Goal: Transaction & Acquisition: Register for event/course

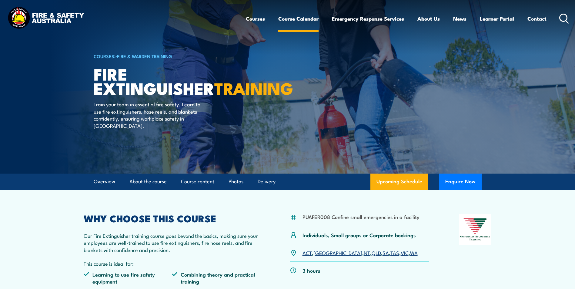
click at [292, 17] on link "Course Calendar" at bounding box center [298, 19] width 40 height 16
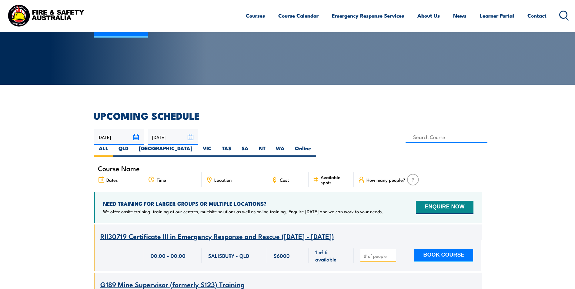
scroll to position [91, 0]
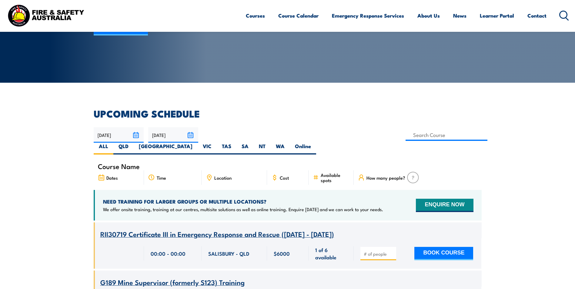
click at [209, 176] on icon at bounding box center [209, 176] width 1 height 1
click at [290, 143] on label "WA" at bounding box center [280, 149] width 19 height 12
click at [289, 143] on input "WA" at bounding box center [287, 145] width 4 height 4
radio input "true"
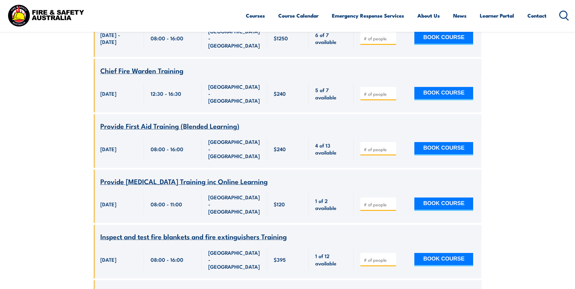
scroll to position [352, 0]
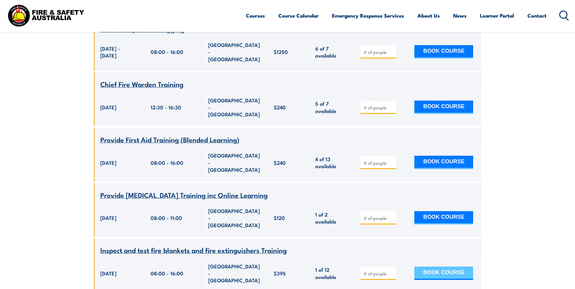
click at [441, 267] on button "BOOK COURSE" at bounding box center [443, 273] width 59 height 13
click at [366, 271] on input "number" at bounding box center [379, 274] width 30 height 6
click at [371, 271] on input "number" at bounding box center [379, 274] width 30 height 6
type input "1"
click at [437, 267] on button "BOOK COURSE" at bounding box center [443, 273] width 59 height 13
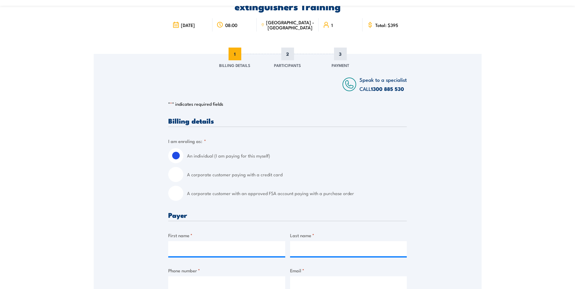
scroll to position [61, 0]
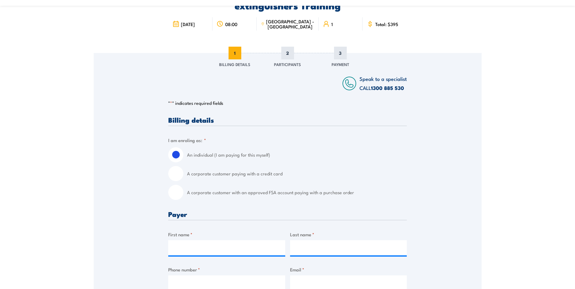
click at [178, 173] on input "A corporate customer paying with a credit card" at bounding box center [175, 173] width 15 height 15
radio input "true"
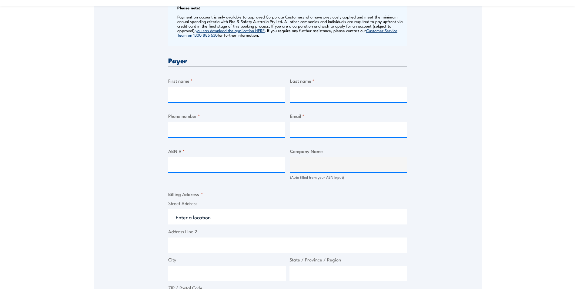
scroll to position [273, 0]
click at [205, 95] on input "First name *" at bounding box center [226, 93] width 117 height 15
type input "PHILIPPA"
type input "FOULKES"
type input "0458270841"
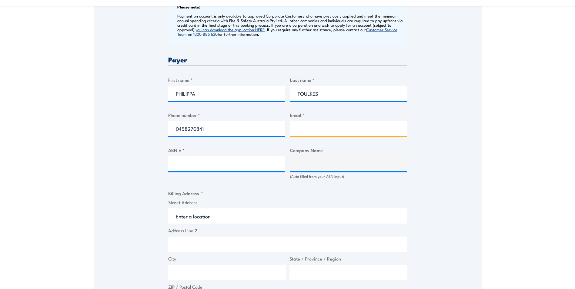
type input "philippa.foulkes@urbanresources.com.au"
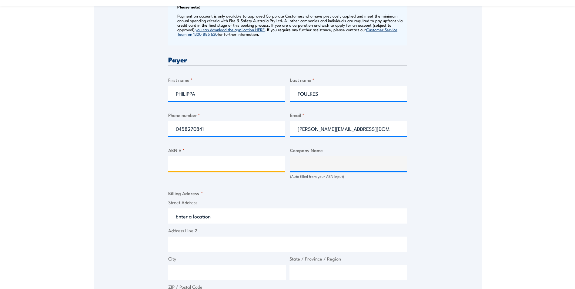
click at [186, 162] on input "ABN # *" at bounding box center [226, 163] width 117 height 15
type input "47121043034"
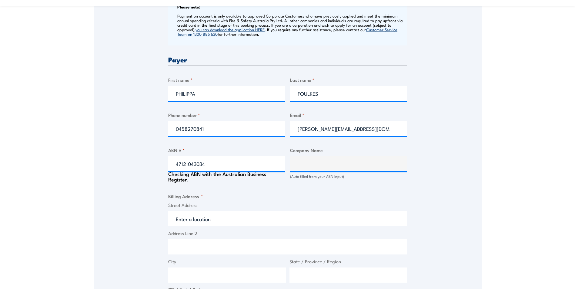
type input "Urban Resources Pty Ltd"
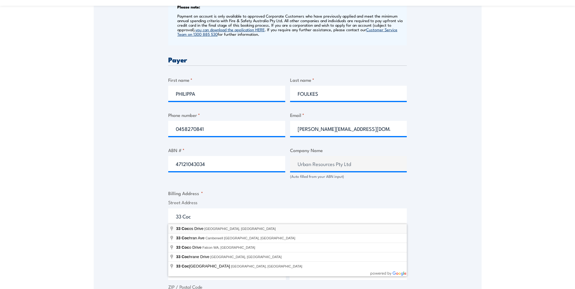
type input "33 Cocos Drive, Bibra Lake WA, Australia"
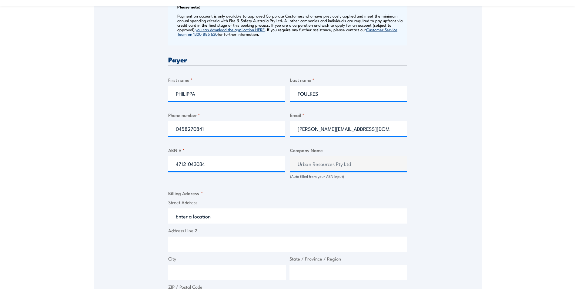
type input "33 Cocos Dr"
type input "Bibra Lake"
type input "Western Australia"
type input "6163"
select select "Australia"
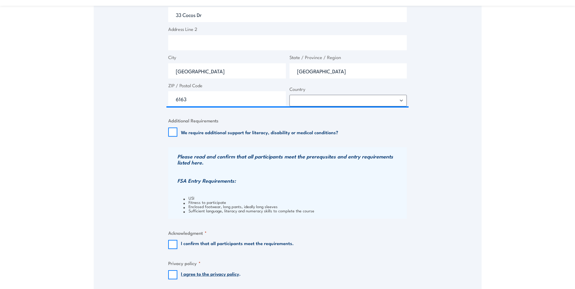
scroll to position [515, 0]
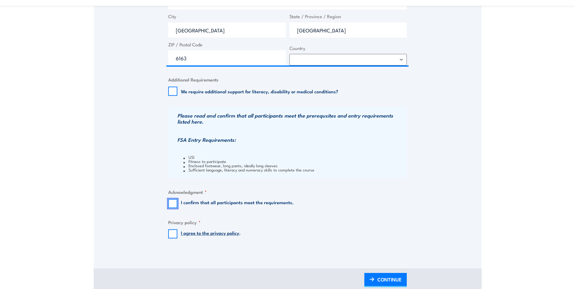
click at [173, 203] on input "I confirm that all participants meet the requirements." at bounding box center [172, 203] width 9 height 9
checkbox input "true"
click at [173, 234] on input "I agree to the privacy policy ." at bounding box center [172, 233] width 9 height 9
checkbox input "true"
click at [387, 279] on span "CONTINUE" at bounding box center [389, 280] width 24 height 16
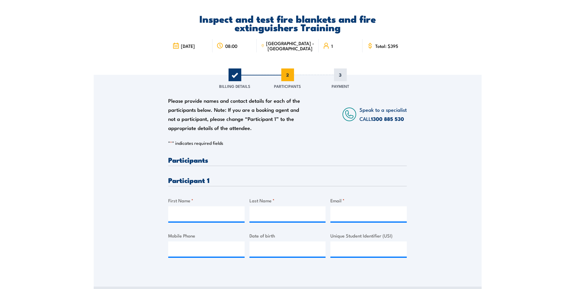
scroll to position [0, 0]
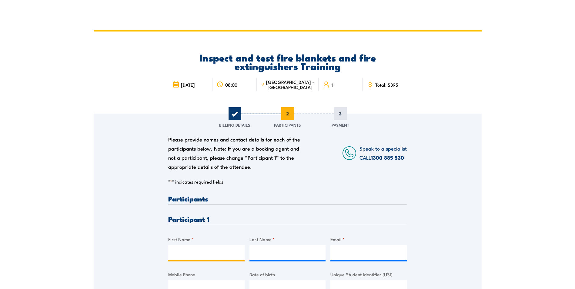
click at [194, 250] on input "First Name *" at bounding box center [206, 252] width 76 height 15
type input "Ricky"
type input "Madus"
click at [346, 255] on input "Email *" at bounding box center [368, 252] width 76 height 15
type input "rickymadaus2711@gmail.com"
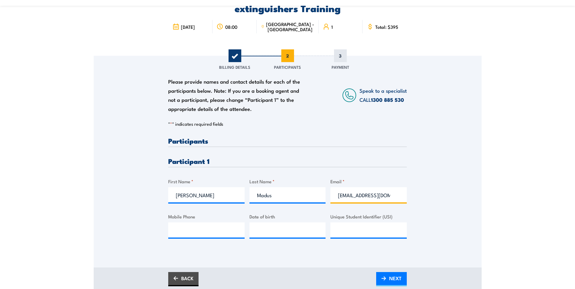
scroll to position [61, 0]
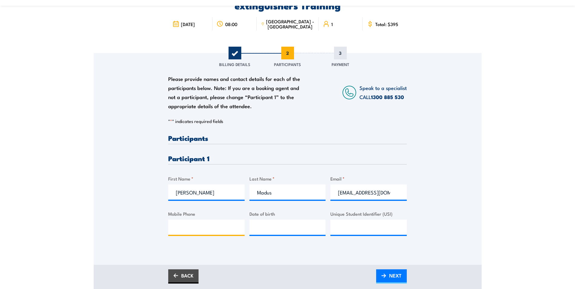
click at [175, 229] on input "Mobile Phone" at bounding box center [206, 227] width 76 height 15
click at [182, 227] on input "Mobile Phone" at bounding box center [206, 227] width 76 height 15
paste input "0456 375 082"
type input "0456 375 082"
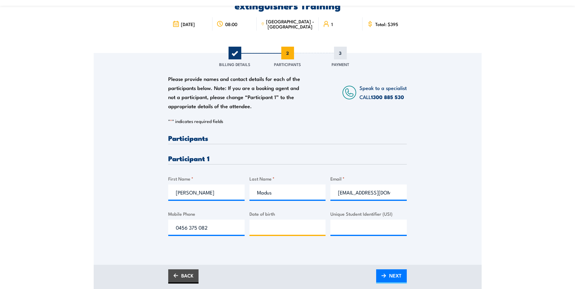
type input "__/__/____"
type input "27/11/1972"
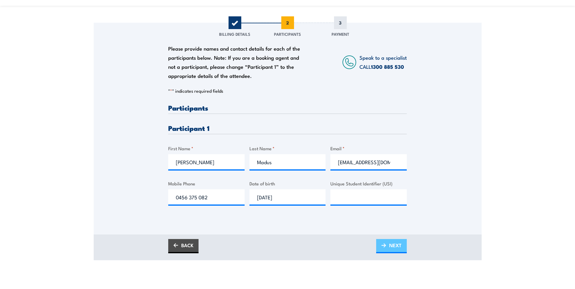
click at [391, 247] on span "NEXT" at bounding box center [395, 245] width 12 height 16
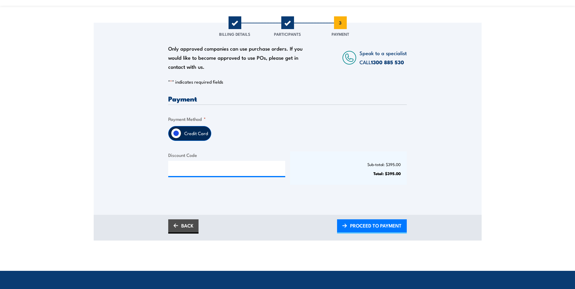
click at [185, 134] on label "Credit Card" at bounding box center [196, 133] width 30 height 14
click at [181, 134] on input "Credit Card" at bounding box center [176, 133] width 10 height 10
click at [175, 133] on input "Credit Card" at bounding box center [176, 133] width 10 height 10
click at [389, 226] on span "PROCEED TO PAYMENT" at bounding box center [376, 226] width 52 height 16
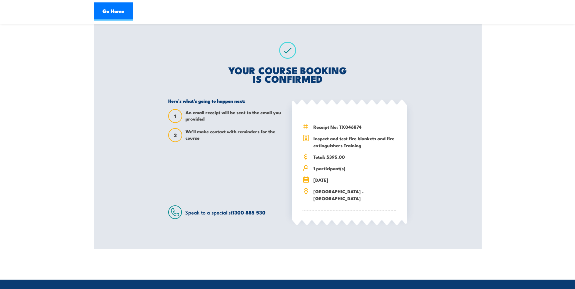
scroll to position [121, 0]
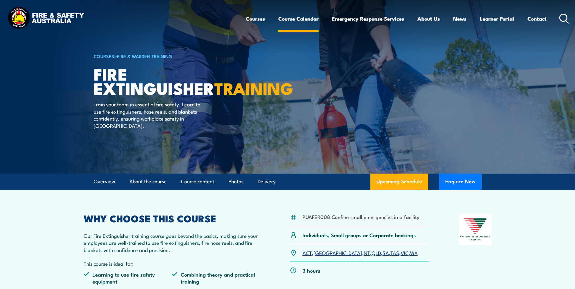
click at [298, 16] on link "Course Calendar" at bounding box center [298, 19] width 40 height 16
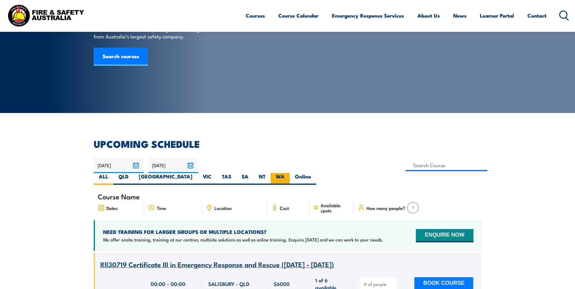
click at [290, 173] on label "WA" at bounding box center [280, 179] width 19 height 12
click at [289, 173] on input "WA" at bounding box center [287, 175] width 4 height 4
radio input "true"
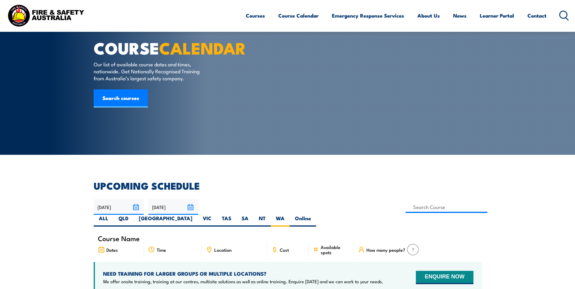
scroll to position [18, 0]
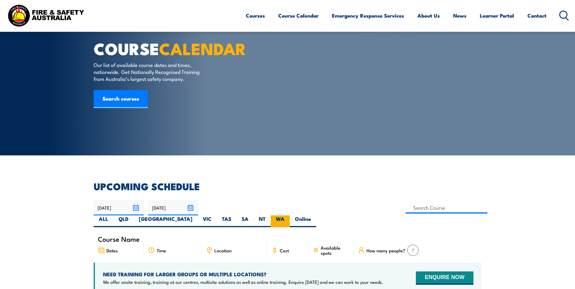
click at [290, 215] on label "WA" at bounding box center [280, 221] width 19 height 12
click at [289, 215] on input "WA" at bounding box center [287, 217] width 4 height 4
click at [406, 207] on input at bounding box center [447, 208] width 82 height 12
type input "Fire Extinguisher Training"
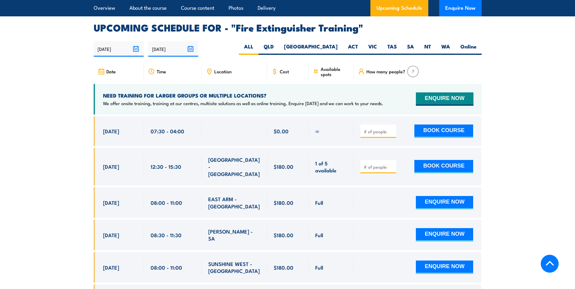
scroll to position [970, 0]
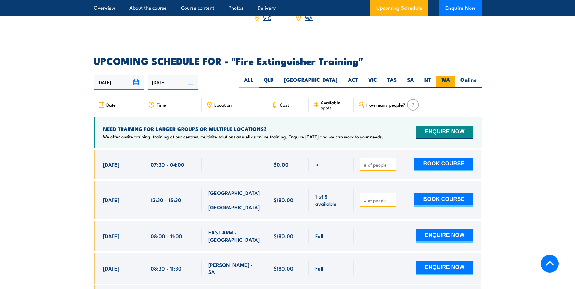
click at [446, 76] on label "WA" at bounding box center [445, 82] width 19 height 12
click at [450, 76] on input "WA" at bounding box center [452, 78] width 4 height 4
radio input "true"
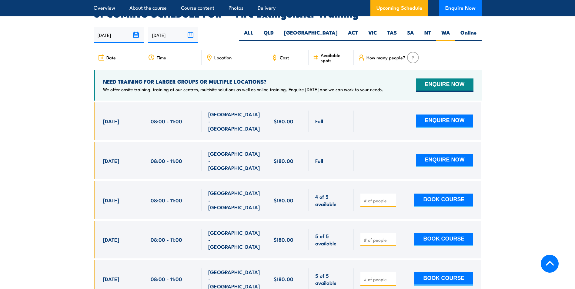
scroll to position [1047, 0]
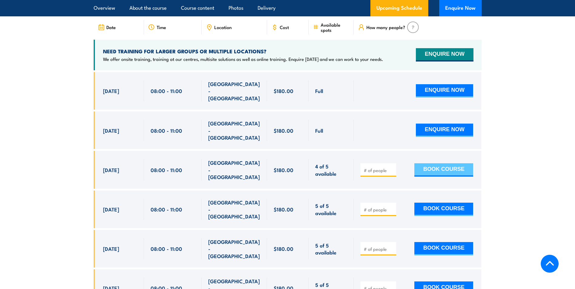
click at [434, 163] on button "BOOK COURSE" at bounding box center [443, 169] width 59 height 13
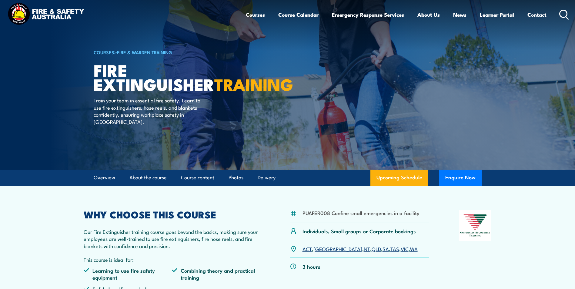
scroll to position [0, 0]
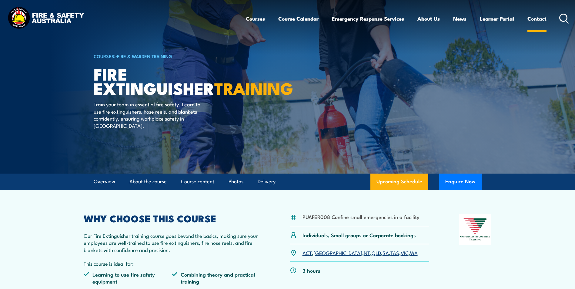
click at [538, 18] on link "Contact" at bounding box center [536, 19] width 19 height 16
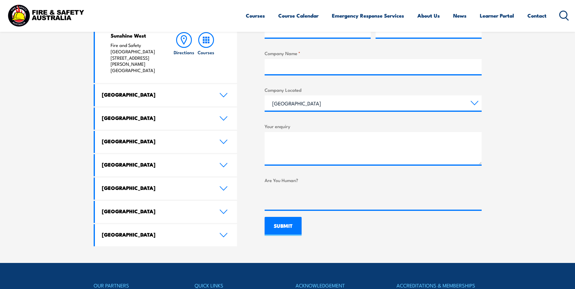
scroll to position [303, 0]
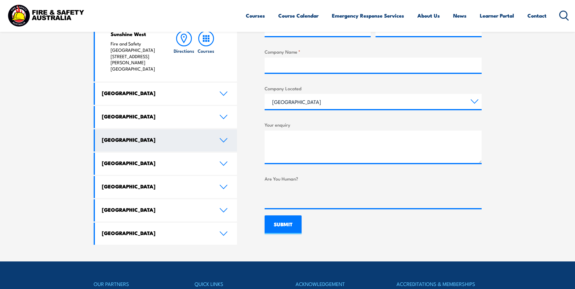
click at [225, 138] on icon at bounding box center [223, 140] width 8 height 5
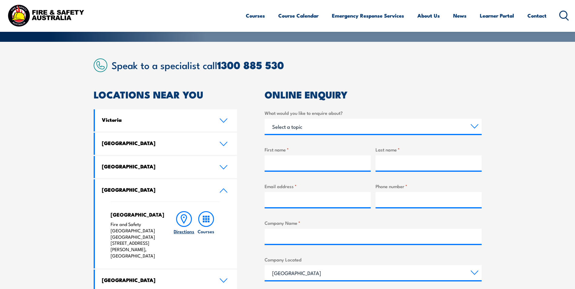
scroll to position [121, 0]
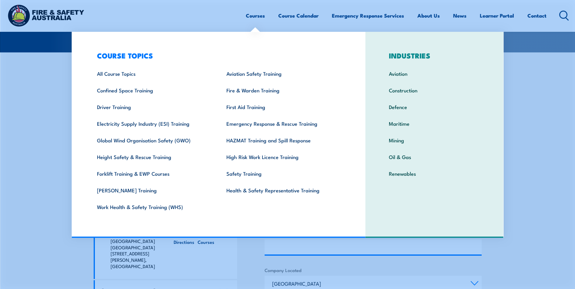
click at [257, 17] on link "Courses" at bounding box center [255, 16] width 19 height 16
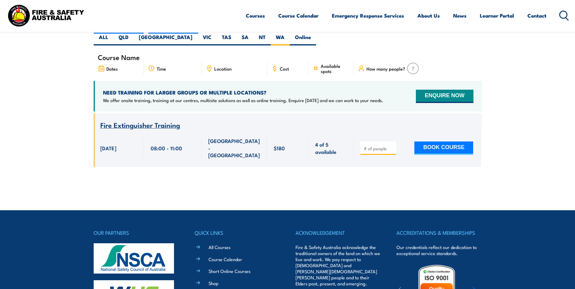
click at [148, 120] on span "Fire Extinguisher Training" at bounding box center [140, 125] width 80 height 10
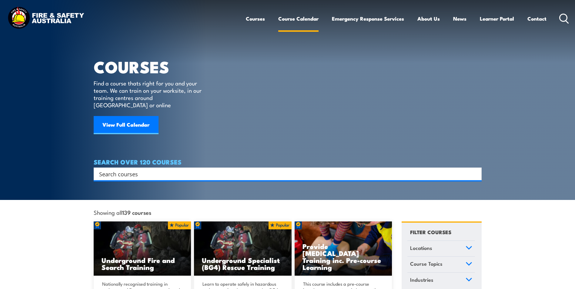
click at [285, 22] on link "Course Calendar" at bounding box center [298, 19] width 40 height 16
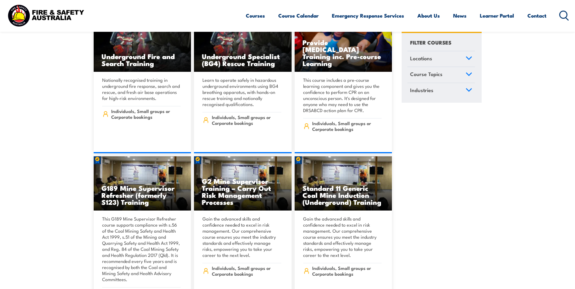
scroll to position [212, 0]
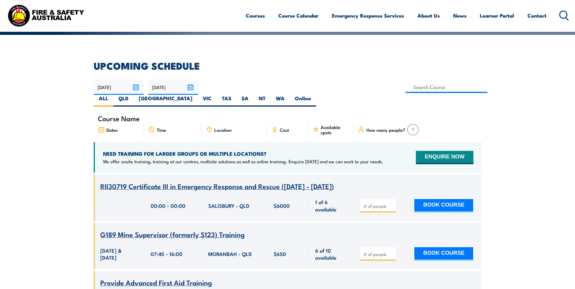
scroll to position [152, 0]
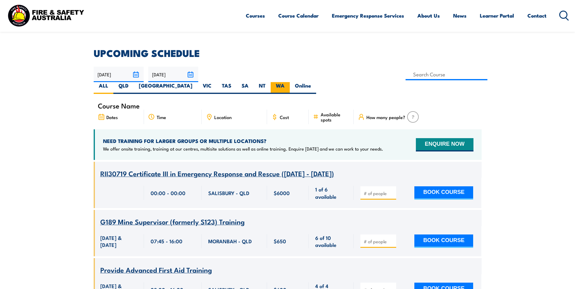
click at [290, 82] on label "WA" at bounding box center [280, 88] width 19 height 12
click at [289, 82] on input "WA" at bounding box center [287, 84] width 4 height 4
radio input "true"
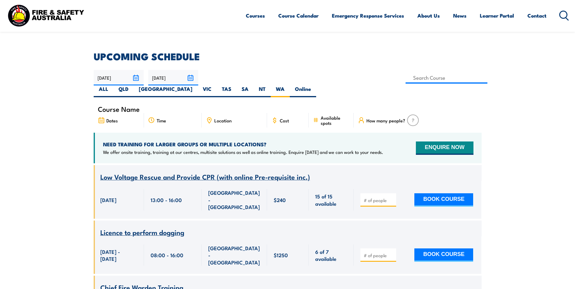
scroll to position [139, 0]
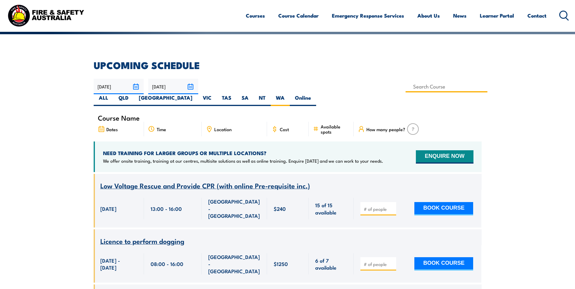
click at [406, 85] on input at bounding box center [447, 87] width 82 height 12
type input "fire ex"
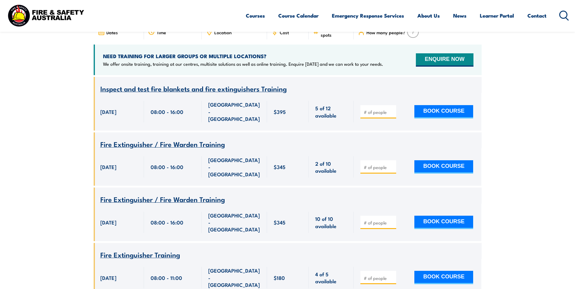
scroll to position [230, 0]
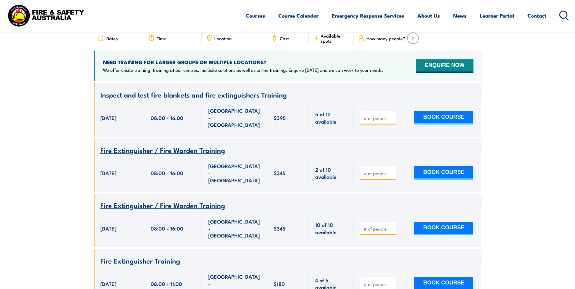
click at [372, 115] on input "number" at bounding box center [379, 118] width 30 height 6
type input "1"
click at [429, 111] on button "BOOK COURSE" at bounding box center [443, 117] width 59 height 13
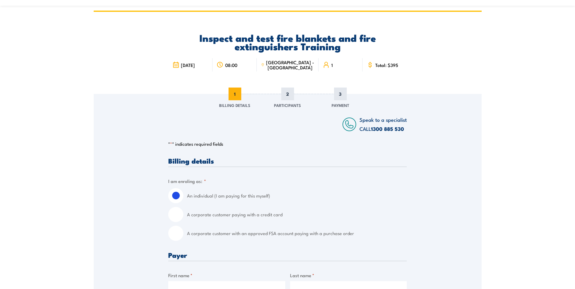
scroll to position [30, 0]
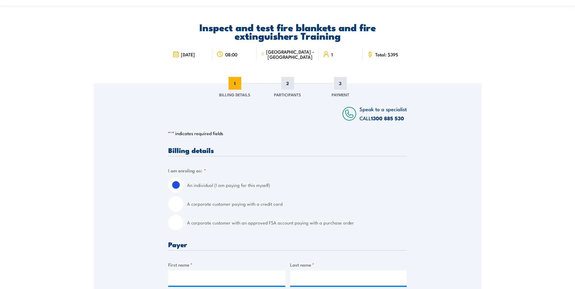
click at [175, 204] on input "A corporate customer paying with a credit card" at bounding box center [175, 203] width 15 height 15
radio input "true"
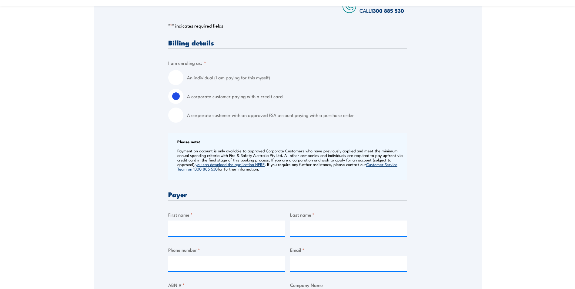
scroll to position [152, 0]
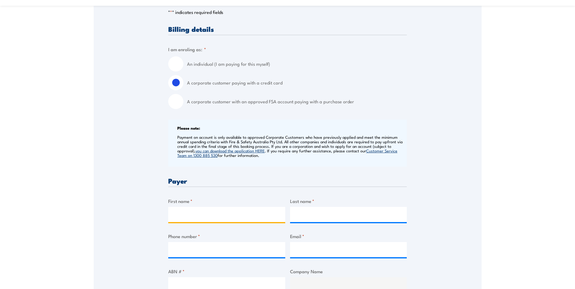
click at [195, 213] on input "First name *" at bounding box center [226, 214] width 117 height 15
type input "PHILIPPA"
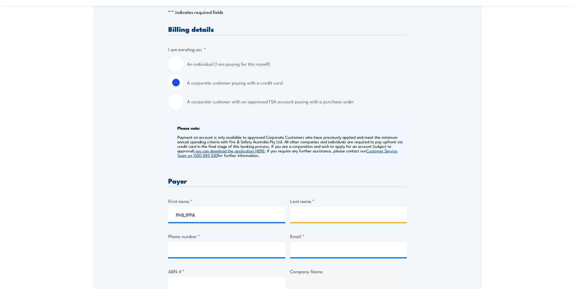
type input "FOULKES"
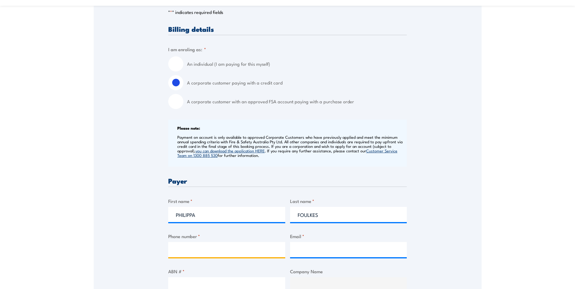
type input "0458270841"
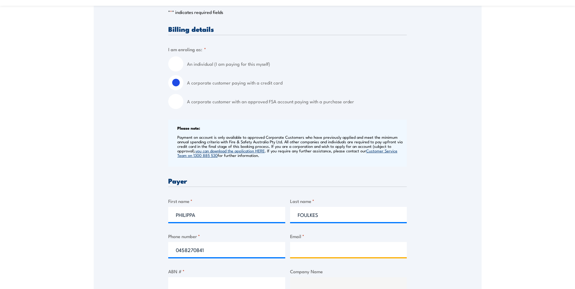
type input "philippa.foulkes@urbanresources.com.au"
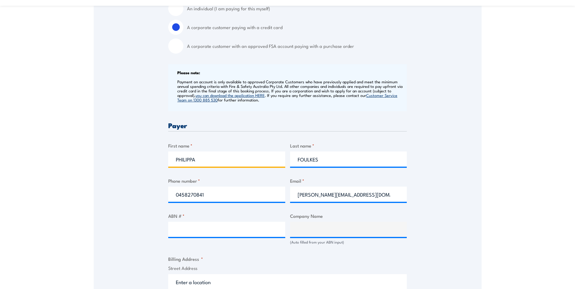
scroll to position [212, 0]
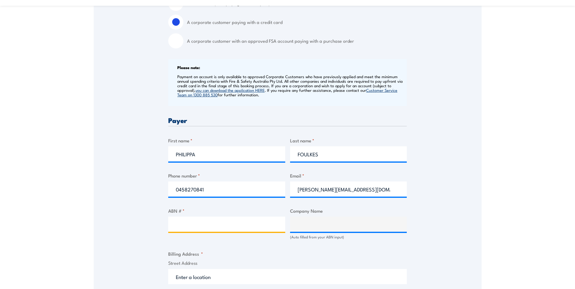
click at [202, 224] on input "ABN # *" at bounding box center [226, 224] width 117 height 15
type input "47121043034"
type input "Urban Resources Pty Ltd"
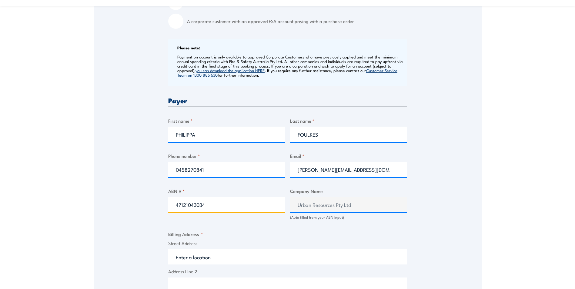
scroll to position [242, 0]
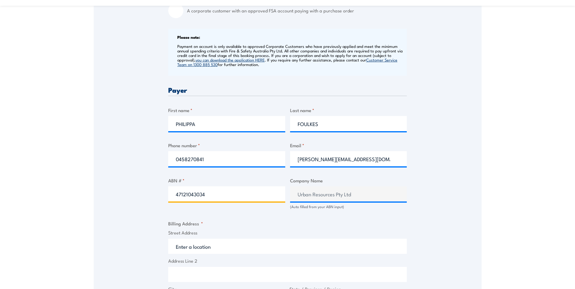
type input "47121043034"
click at [199, 245] on input "Street Address" at bounding box center [287, 246] width 239 height 15
type input "33 Cocos Dr"
type input "Bibra Lake"
type input "Western Australia"
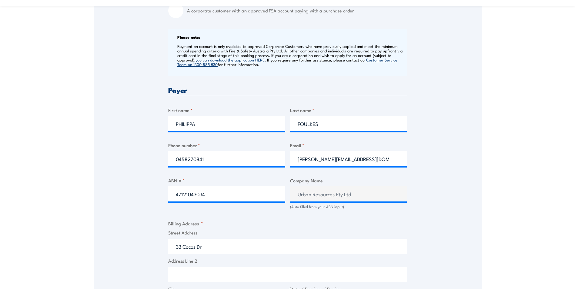
type input "6163"
select select "Australia"
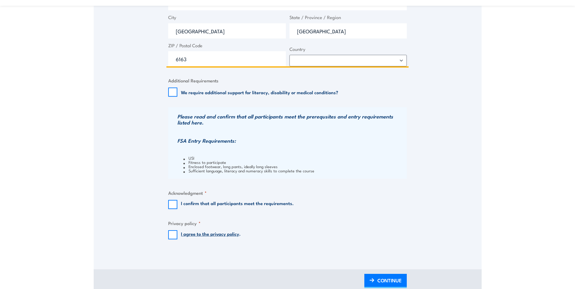
scroll to position [515, 0]
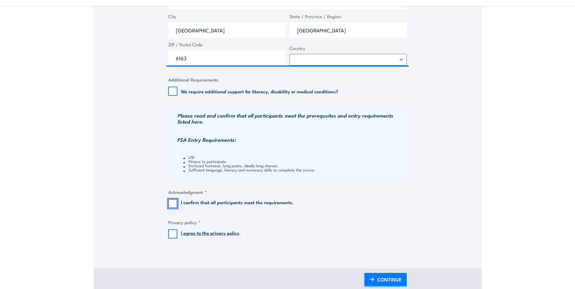
click at [171, 202] on input "I confirm that all participants meet the requirements." at bounding box center [172, 203] width 9 height 9
checkbox input "true"
click at [170, 233] on input "I agree to the privacy policy ." at bounding box center [172, 233] width 9 height 9
checkbox input "true"
click at [377, 281] on link "CONTINUE" at bounding box center [385, 280] width 42 height 14
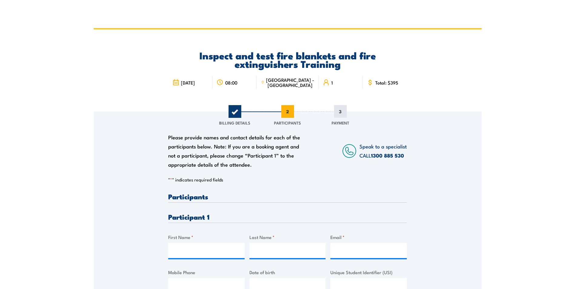
scroll to position [0, 0]
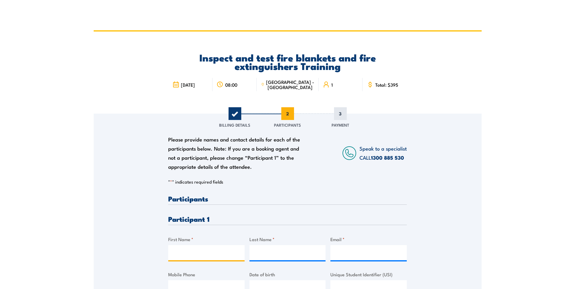
click at [208, 245] on input "First Name *" at bounding box center [206, 252] width 76 height 15
type input "Tamara"
type input "Henderson"
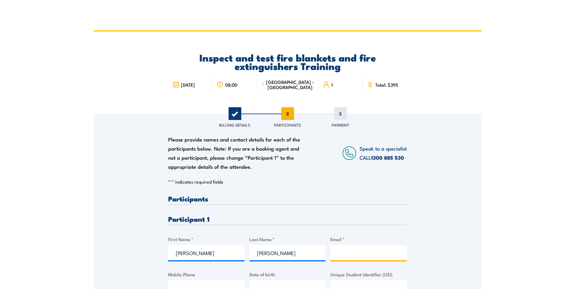
click at [349, 254] on input "Email *" at bounding box center [368, 252] width 76 height 15
paste input "tamarah1996@hotmail.com"
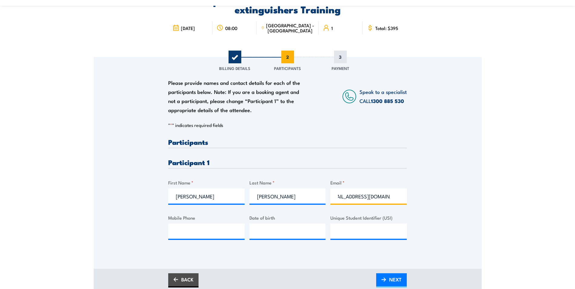
scroll to position [61, 0]
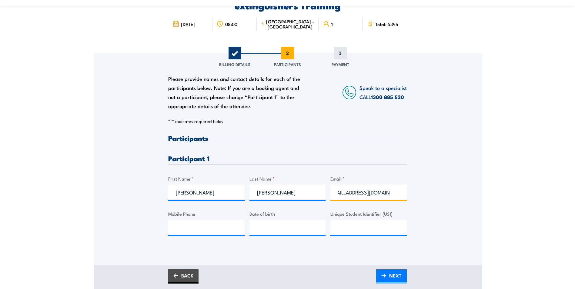
type input "tamarah1996@hotmail.com"
click at [225, 231] on input "Mobile Phone" at bounding box center [206, 227] width 76 height 15
click at [216, 230] on input "Mobile Phone" at bounding box center [206, 227] width 76 height 15
paste input "0430 230 707"
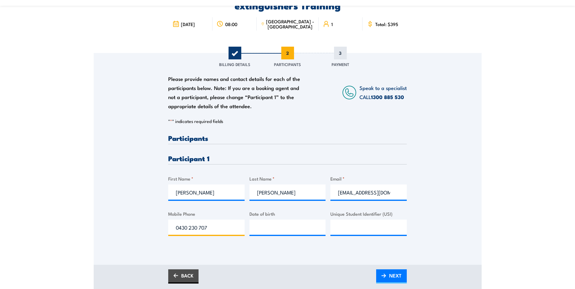
type input "0430 230 707"
type input "__/__/____"
type input "07/07/1996"
click at [386, 275] on img at bounding box center [383, 276] width 5 height 4
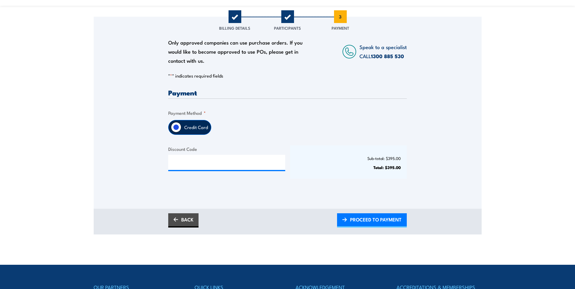
scroll to position [121, 0]
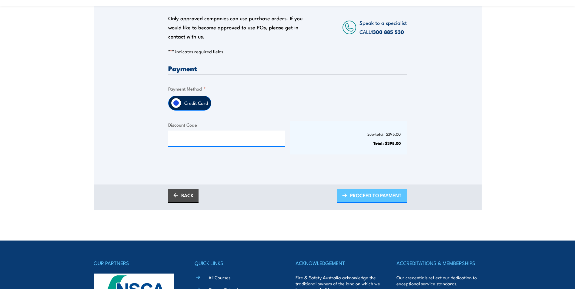
click at [371, 196] on span "PROCEED TO PAYMENT" at bounding box center [376, 195] width 52 height 16
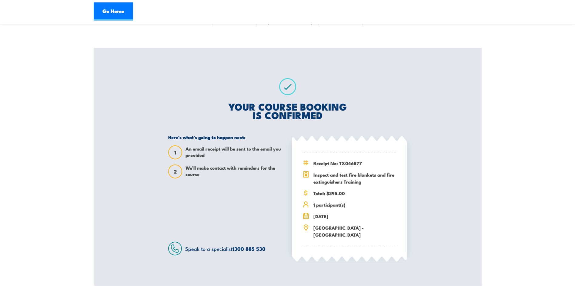
scroll to position [91, 0]
